Goal: Check status

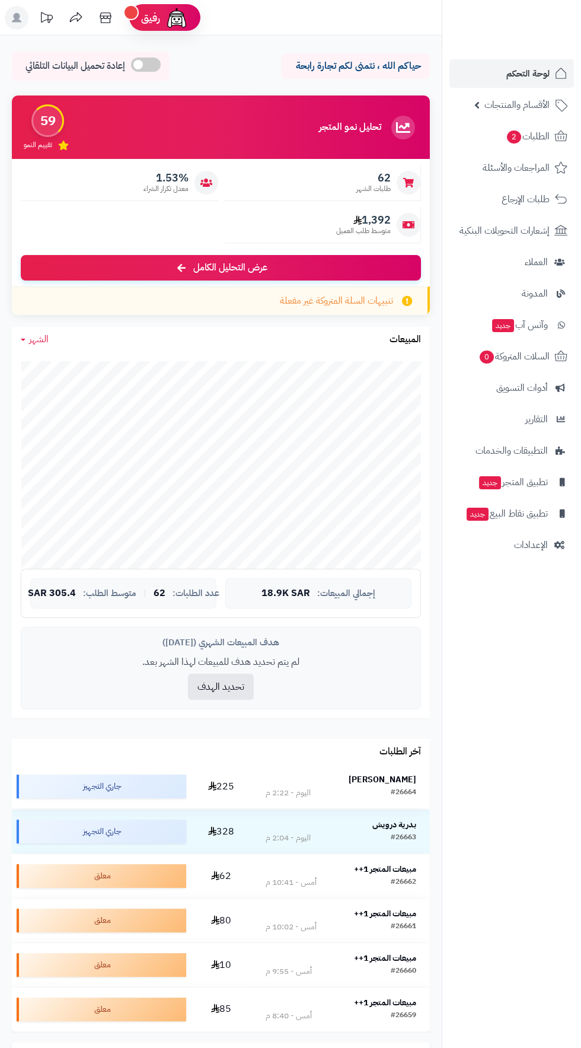
click at [397, 792] on div "#26664" at bounding box center [404, 793] width 26 height 12
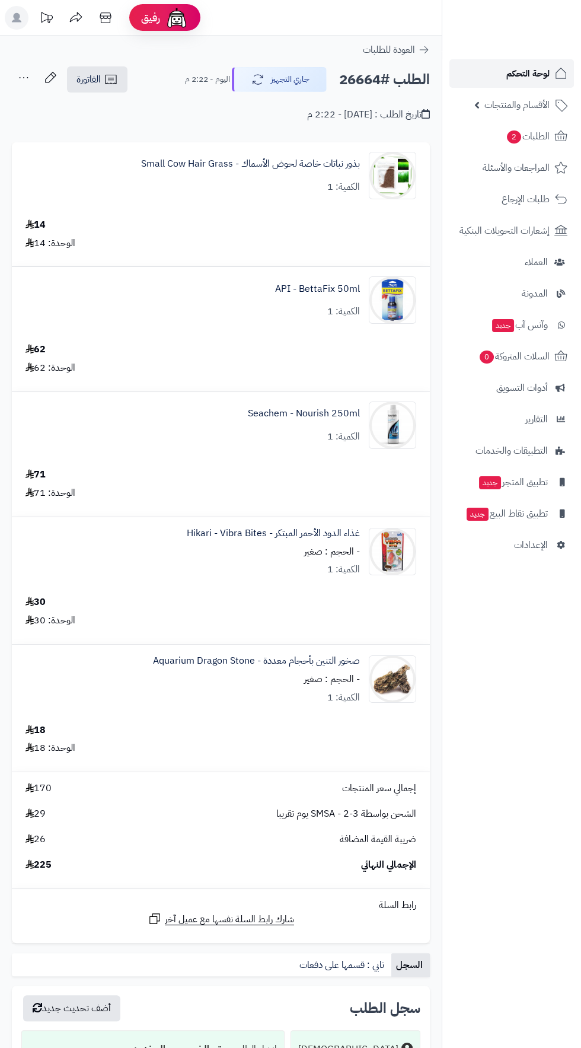
click at [540, 73] on span "لوحة التحكم" at bounding box center [527, 73] width 43 height 17
